Goal: Find specific page/section: Find specific page/section

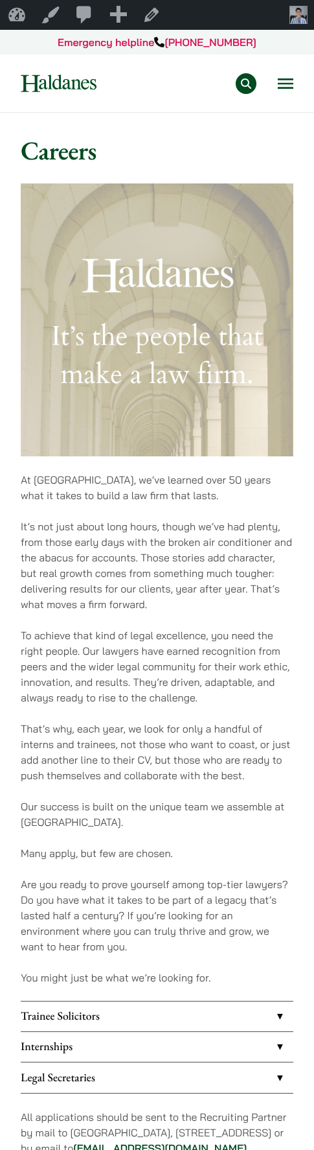
click at [188, 316] on img at bounding box center [157, 319] width 273 height 273
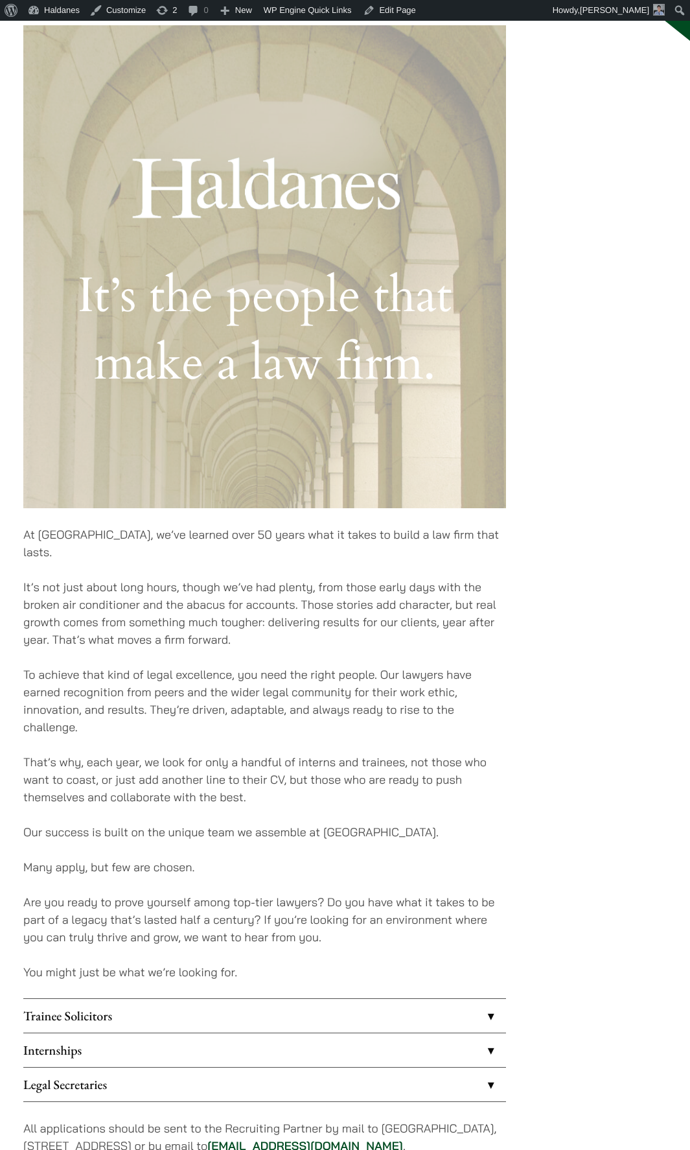
scroll to position [120, 0]
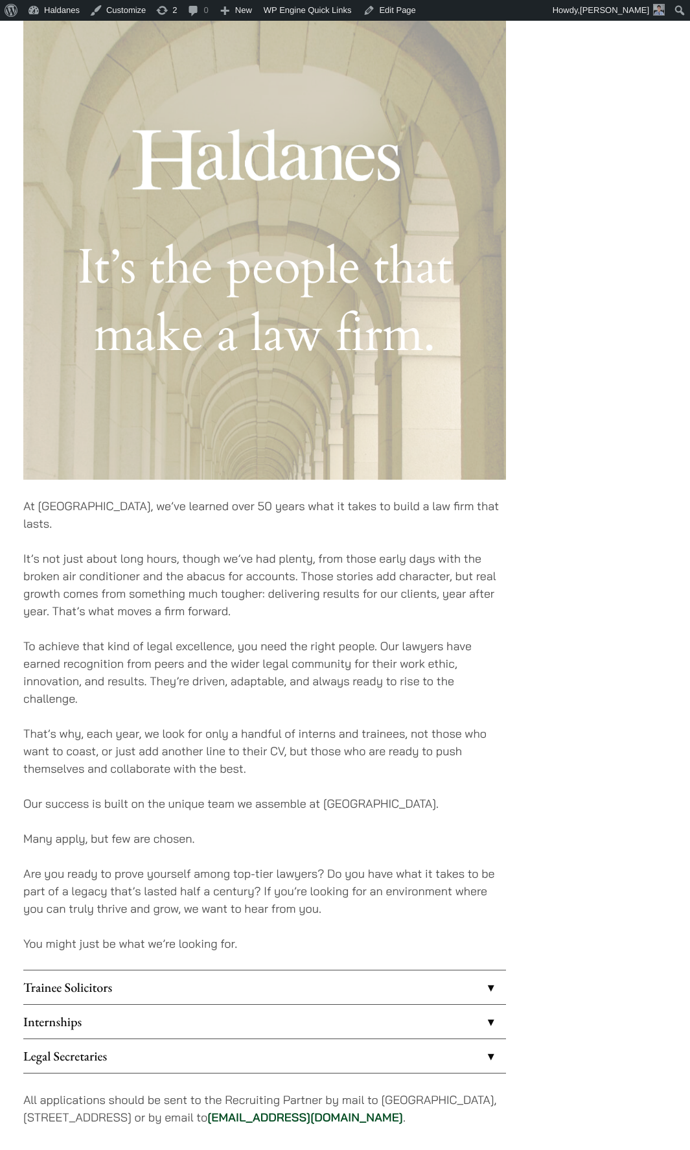
scroll to position [504, 0]
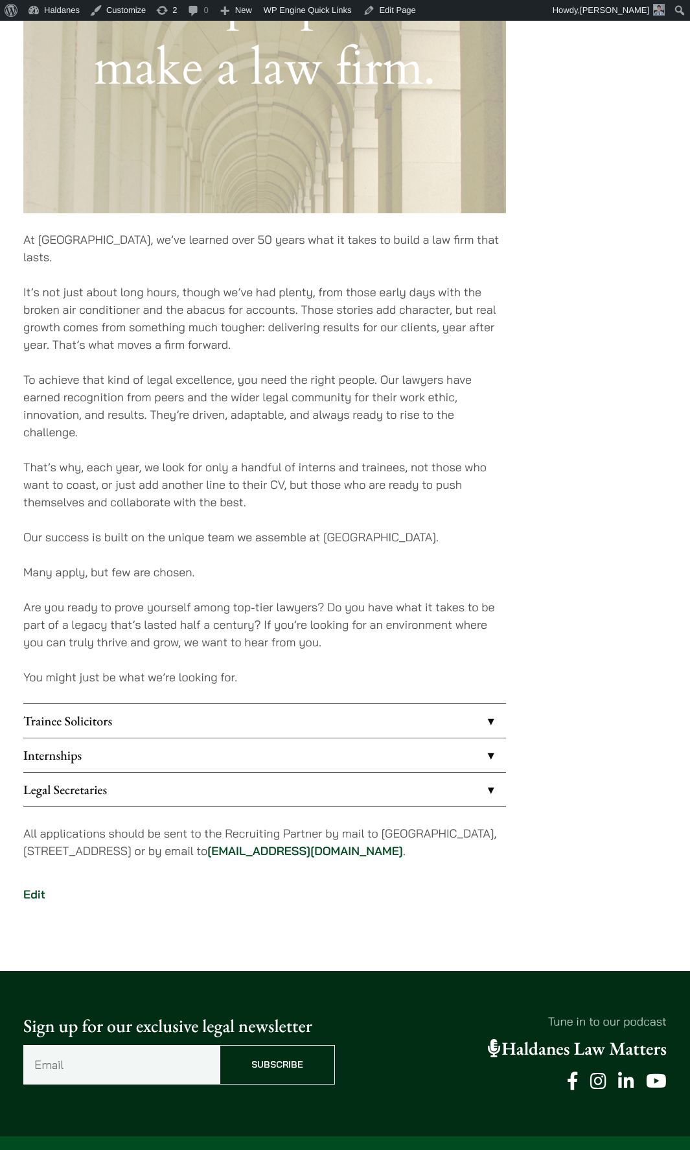
click at [480, 738] on link "Internships" at bounding box center [264, 755] width 483 height 34
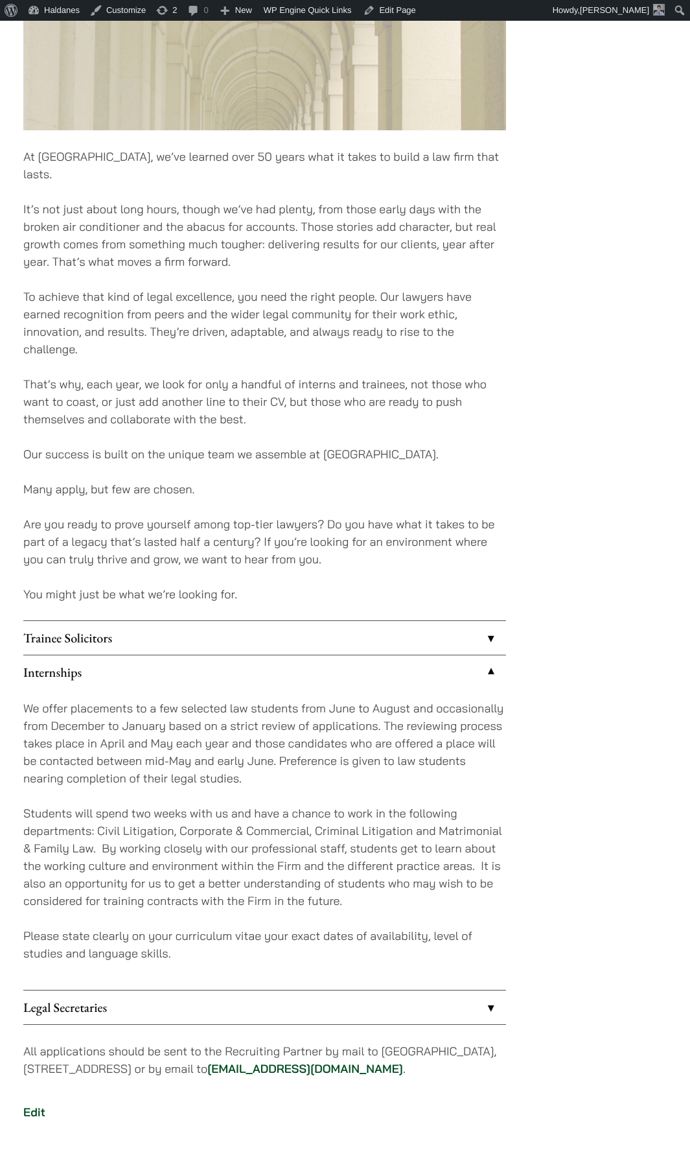
scroll to position [1078, 0]
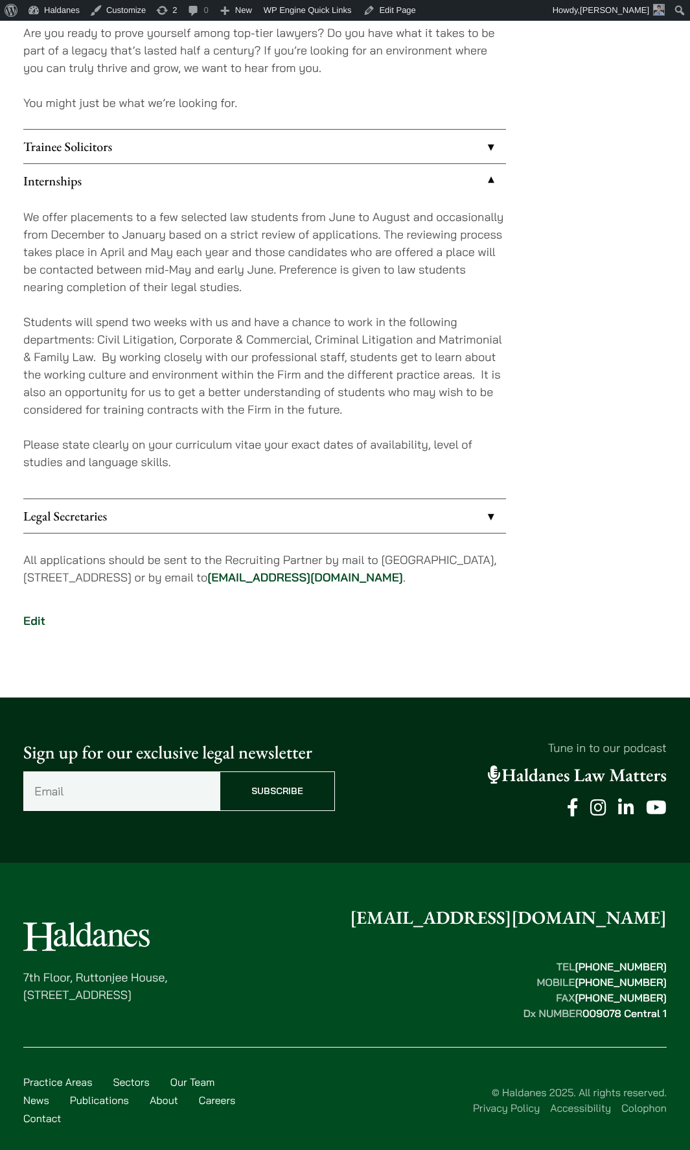
click at [491, 164] on link "Internships" at bounding box center [264, 181] width 483 height 34
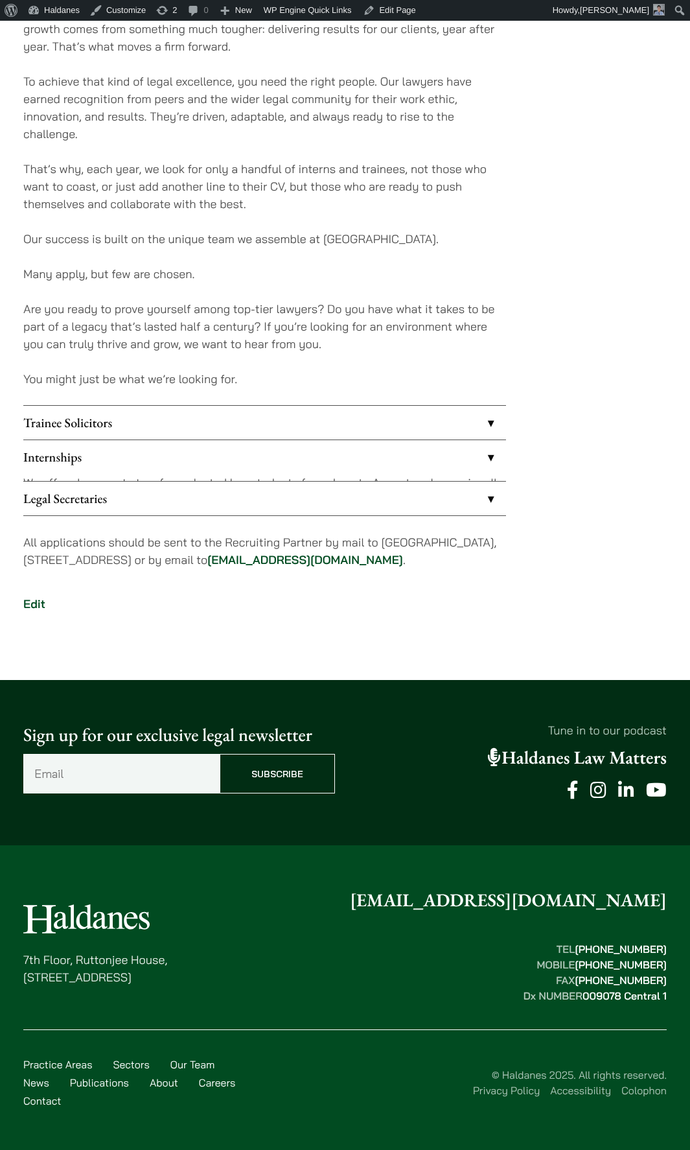
scroll to position [777, 0]
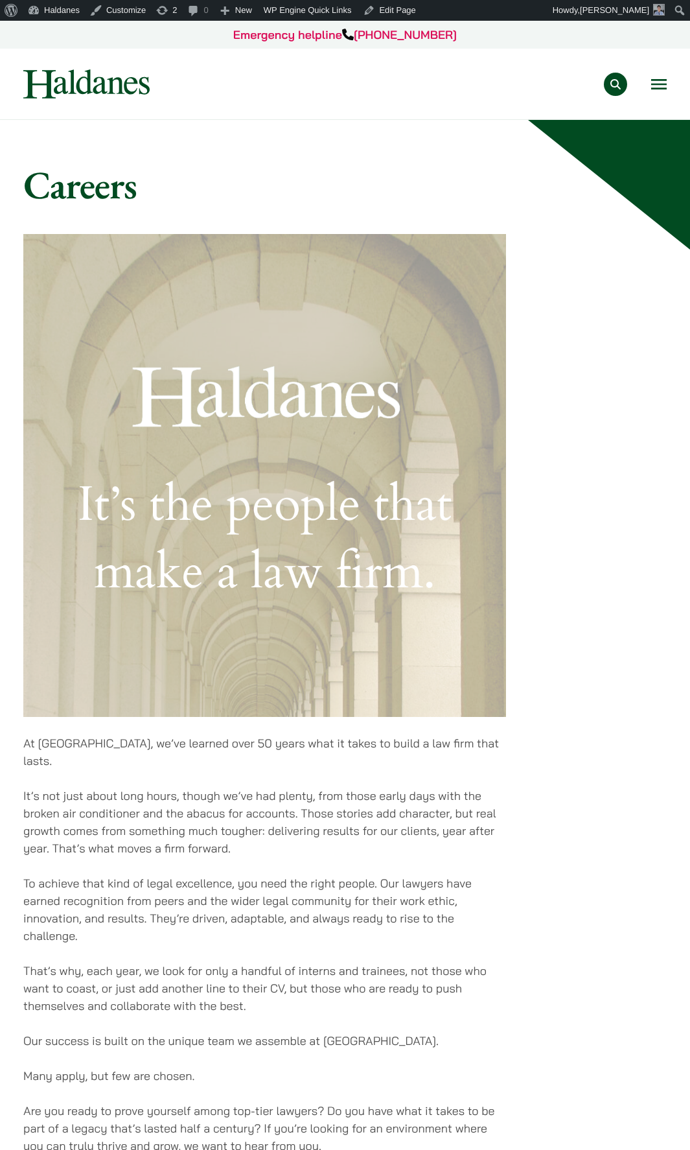
click at [658, 84] on button "Open menu" at bounding box center [659, 84] width 16 height 10
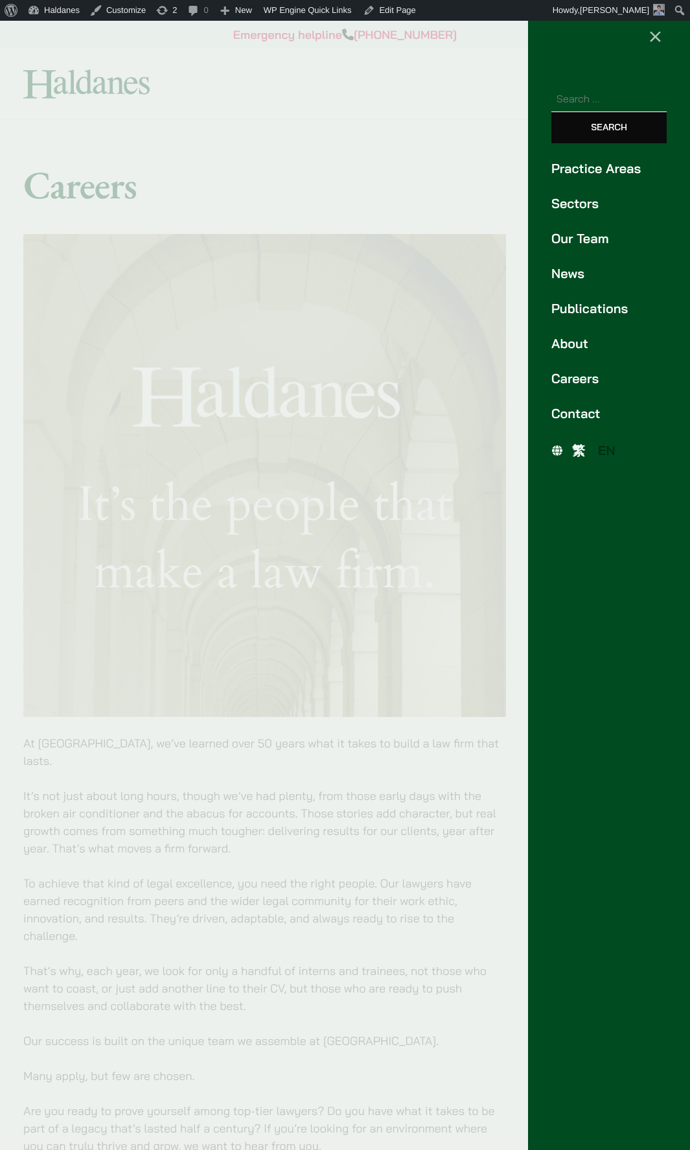
click at [578, 454] on span "繁" at bounding box center [578, 450] width 13 height 16
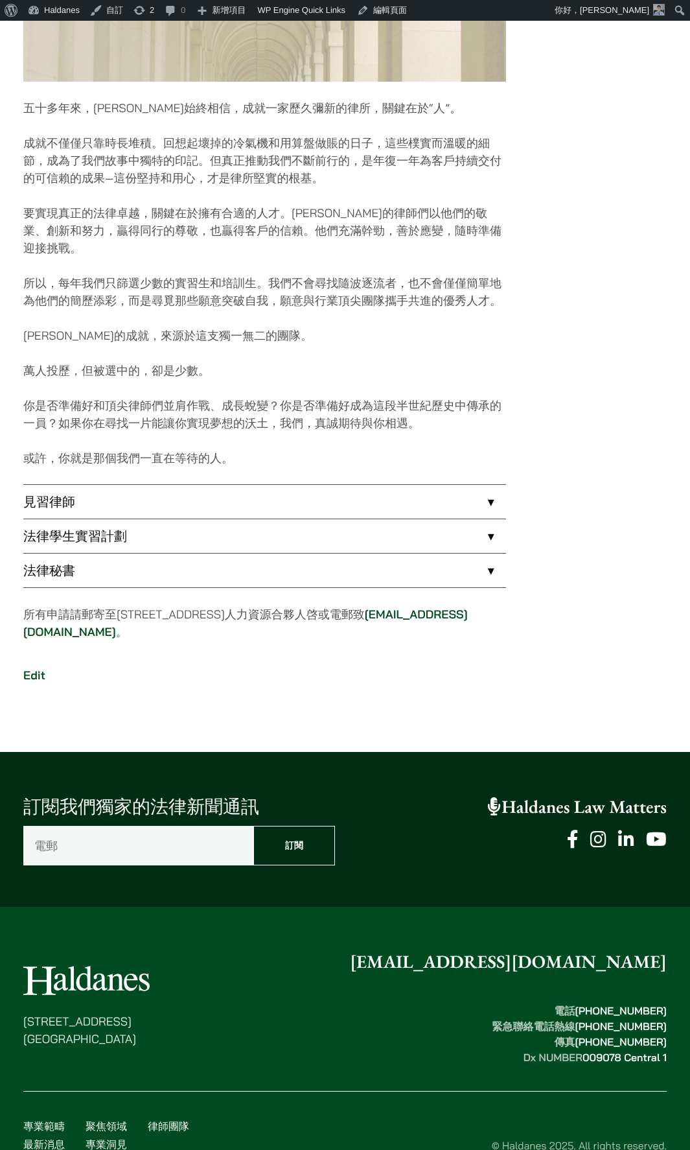
click at [477, 523] on link "法律學生實習計劃" at bounding box center [264, 536] width 483 height 34
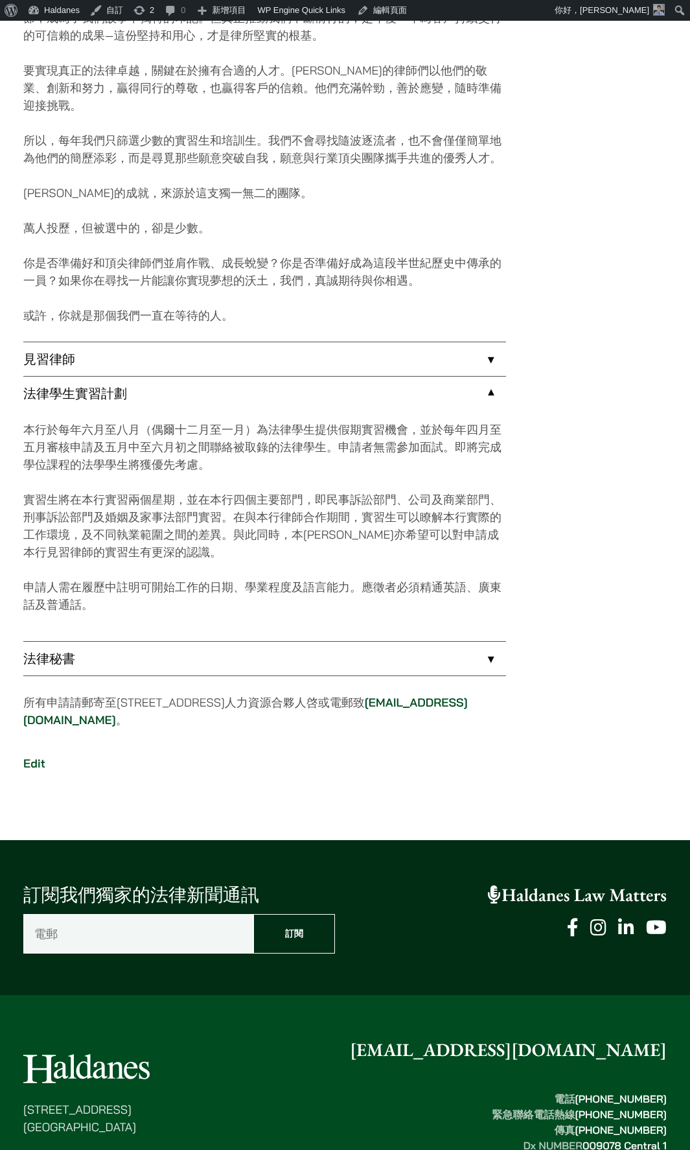
scroll to position [910, 0]
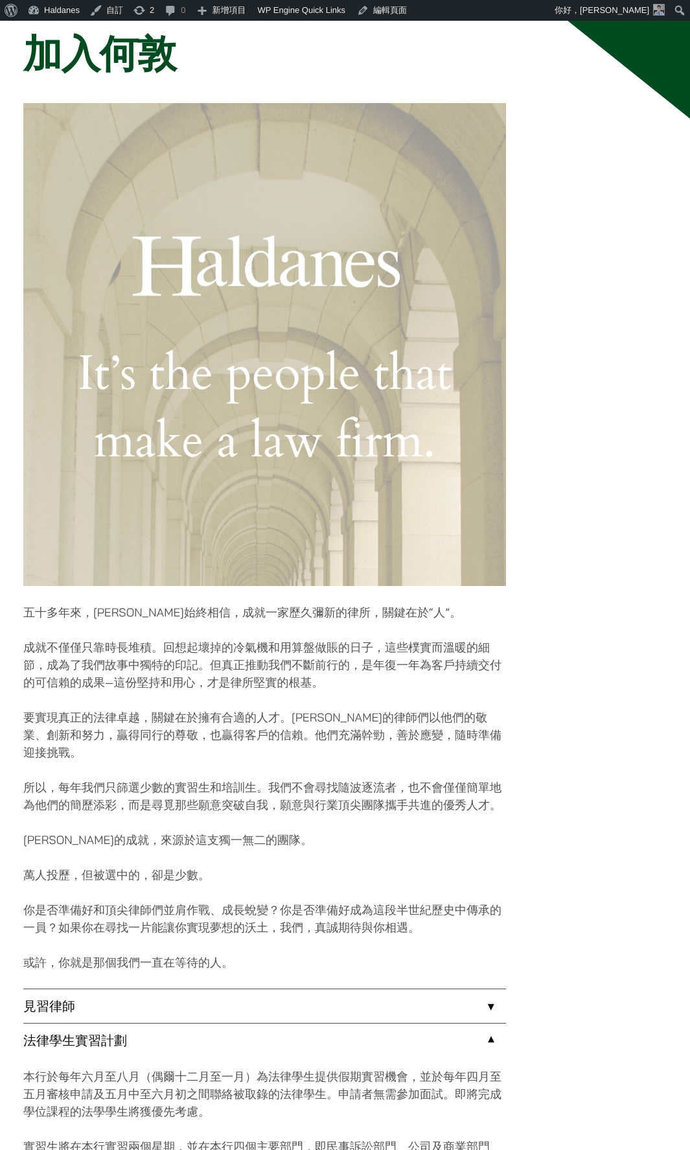
scroll to position [0, 0]
